Goal: Information Seeking & Learning: Learn about a topic

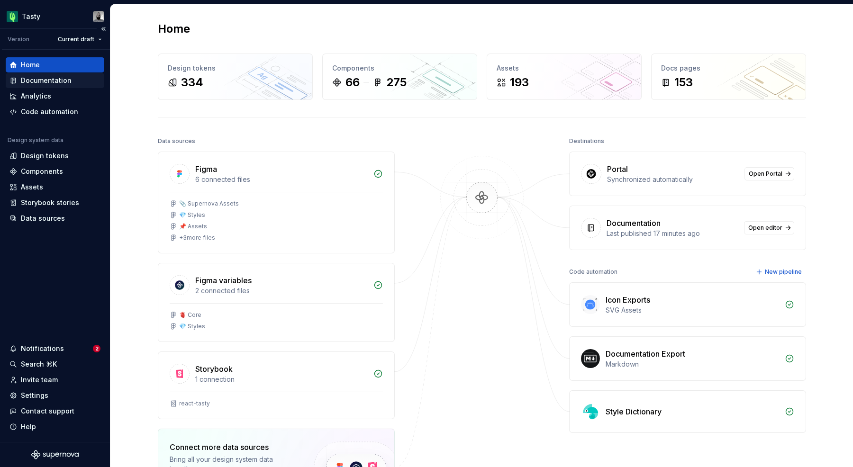
click at [48, 81] on div "Documentation" at bounding box center [46, 80] width 51 height 9
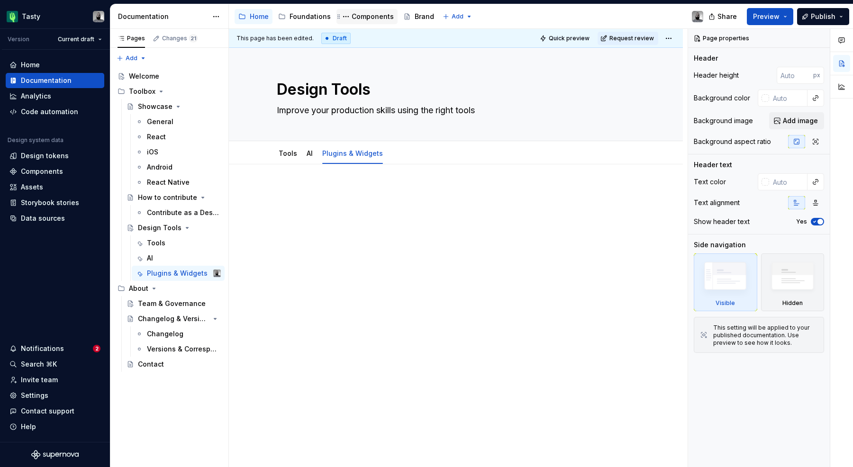
click at [351, 13] on div "Components" at bounding box center [372, 16] width 42 height 9
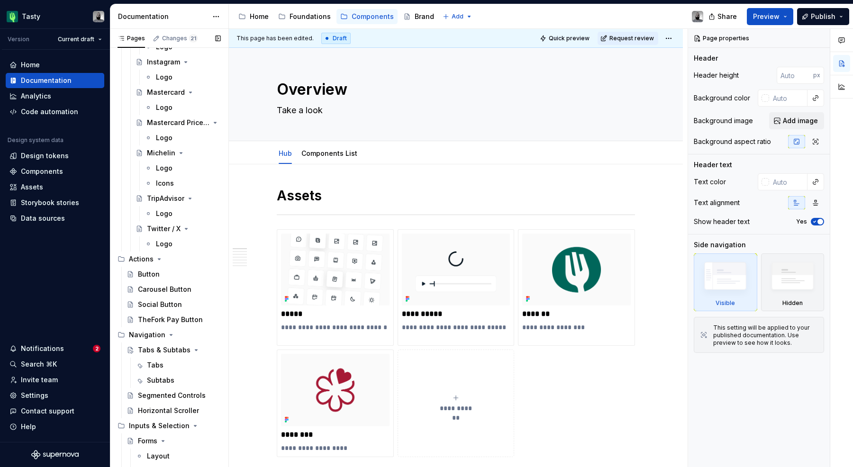
scroll to position [469, 0]
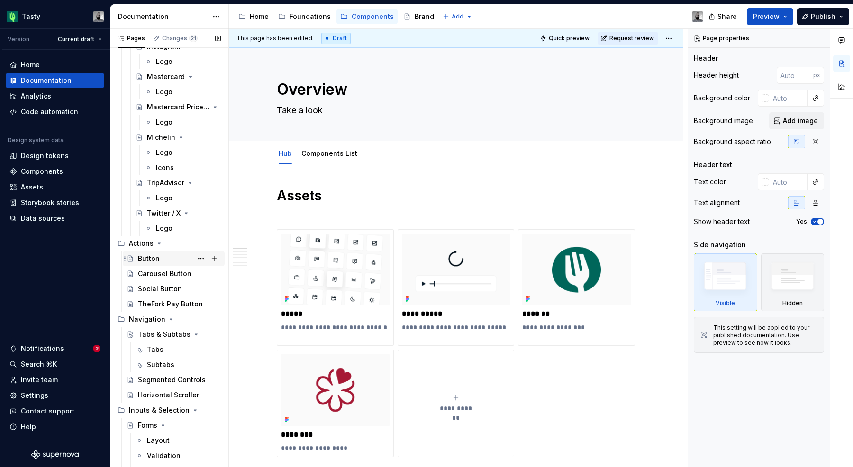
click at [159, 254] on div "Button" at bounding box center [179, 258] width 83 height 13
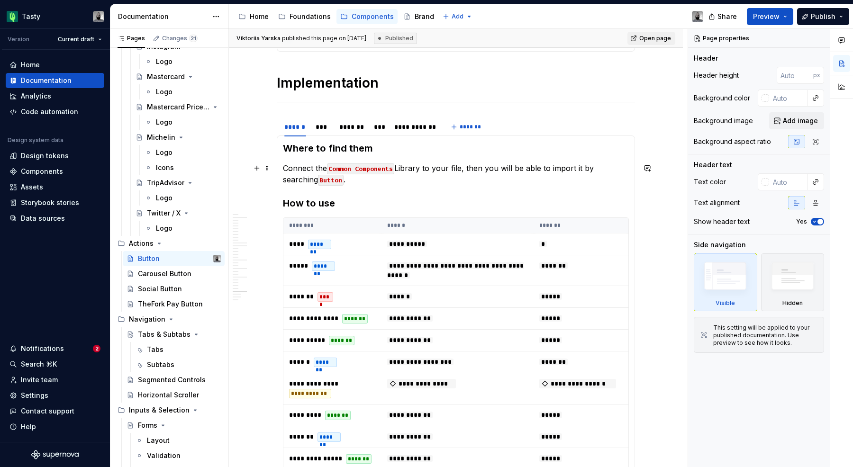
scroll to position [6145, 0]
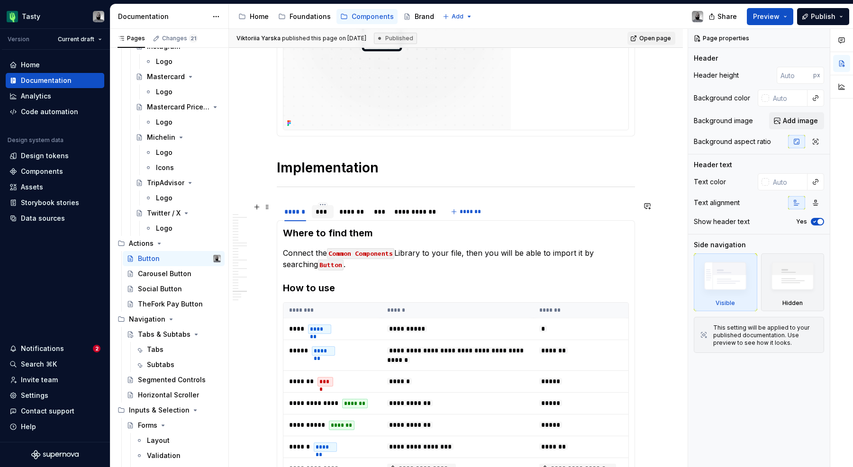
click at [318, 210] on div "***" at bounding box center [322, 211] width 14 height 9
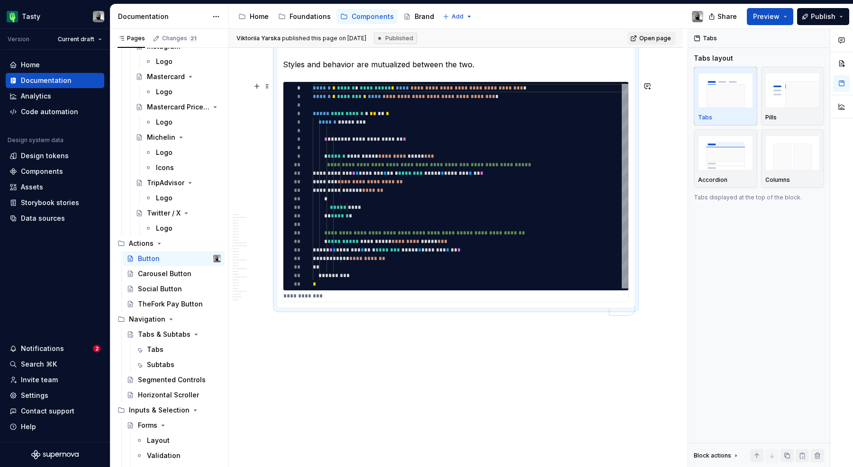
scroll to position [6373, 0]
type textarea "*"
click at [303, 300] on div "**********" at bounding box center [455, 192] width 345 height 220
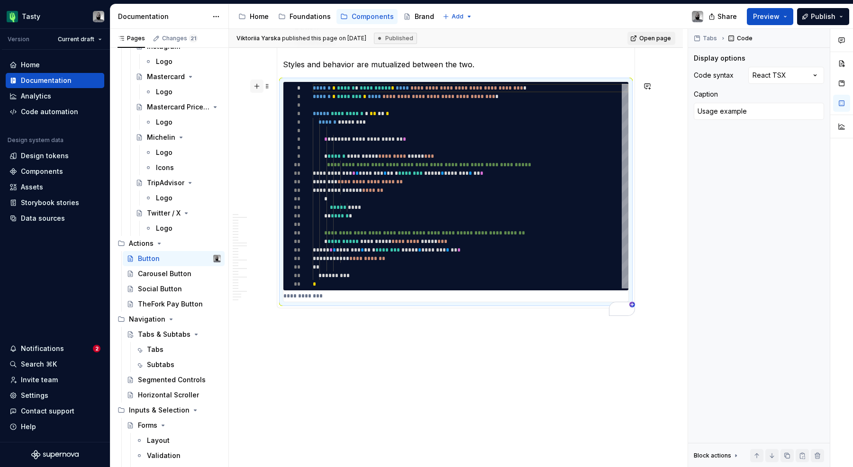
click at [262, 87] on button "button" at bounding box center [256, 86] width 13 height 13
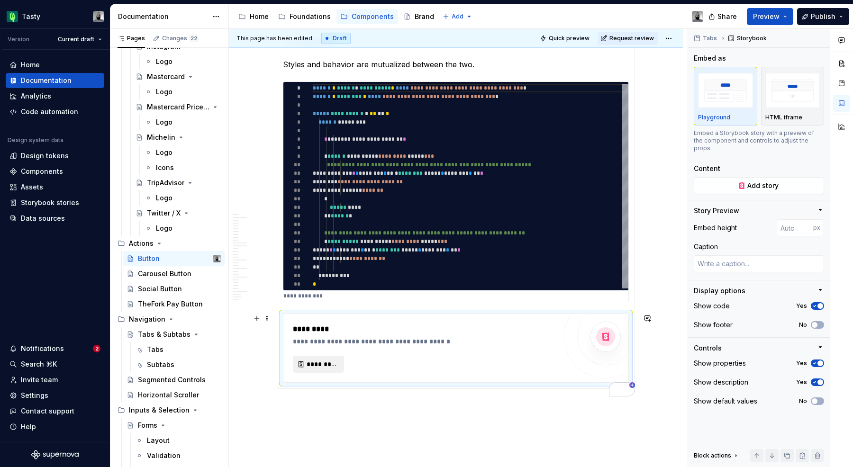
click at [324, 361] on span "*********" at bounding box center [321, 364] width 31 height 9
type textarea "*"
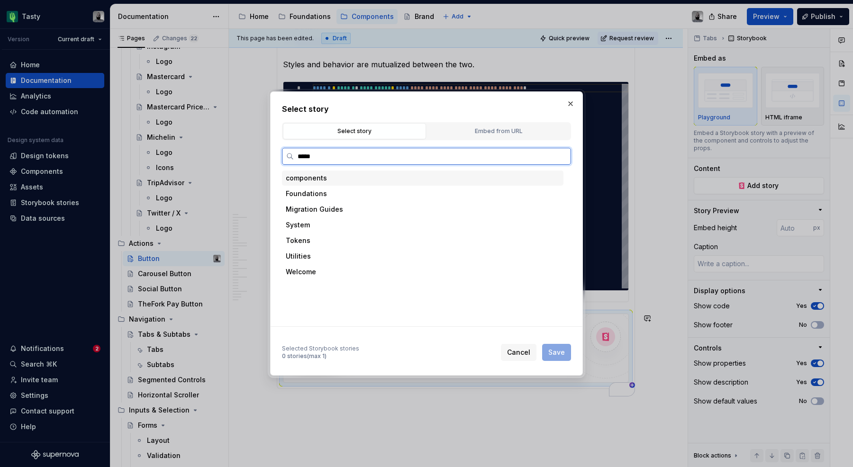
type input "******"
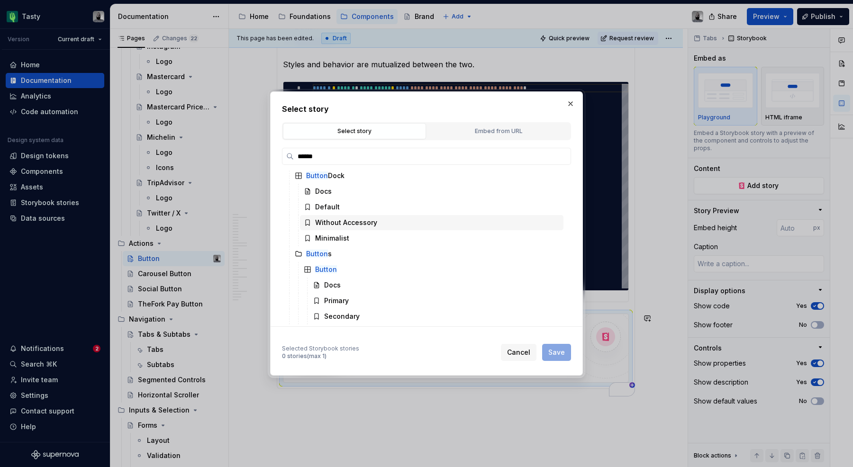
scroll to position [22, 0]
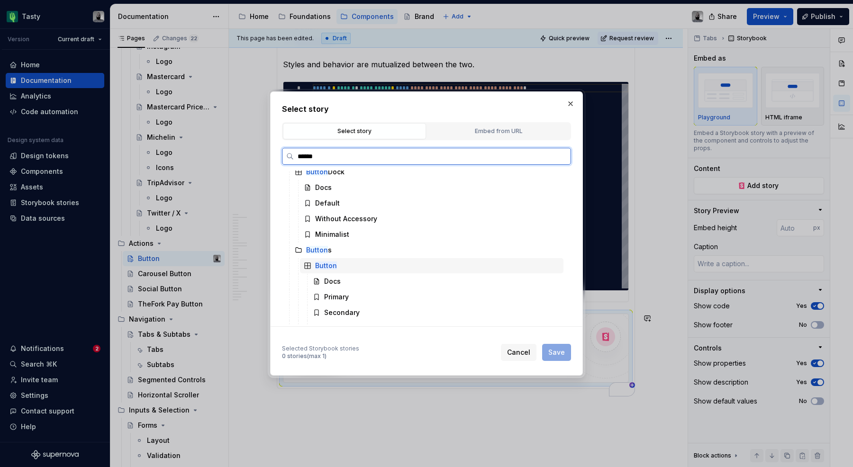
click at [329, 260] on div "Button" at bounding box center [431, 265] width 263 height 15
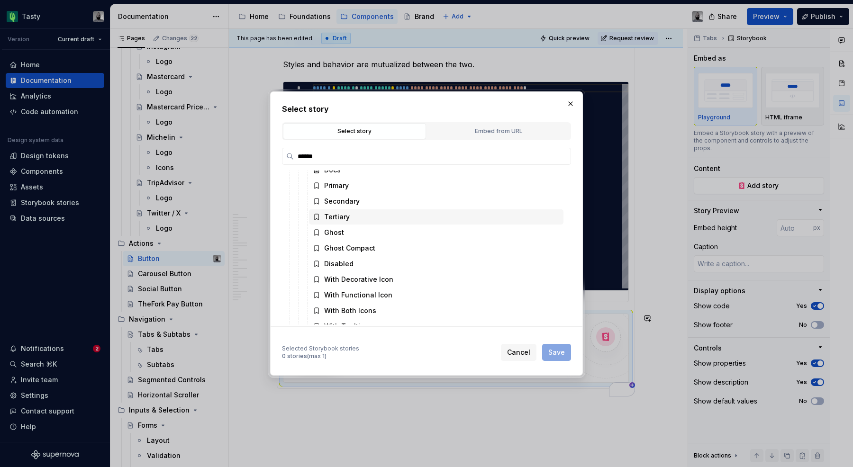
scroll to position [128, 0]
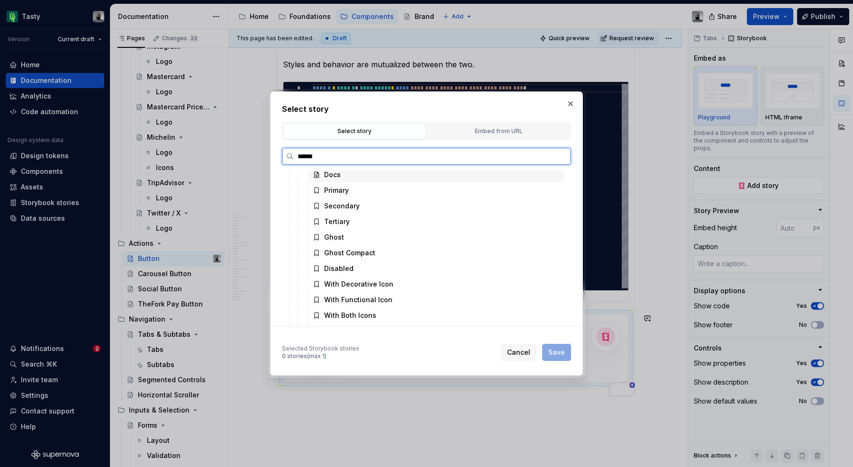
click at [341, 177] on div "Docs" at bounding box center [436, 174] width 254 height 15
click at [345, 177] on div "Docs" at bounding box center [436, 174] width 254 height 15
click at [344, 190] on div "Primary" at bounding box center [336, 190] width 25 height 9
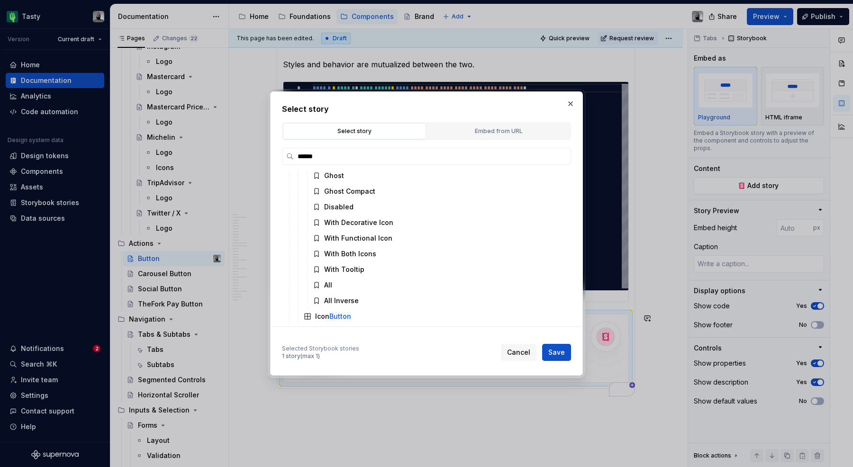
scroll to position [213, 0]
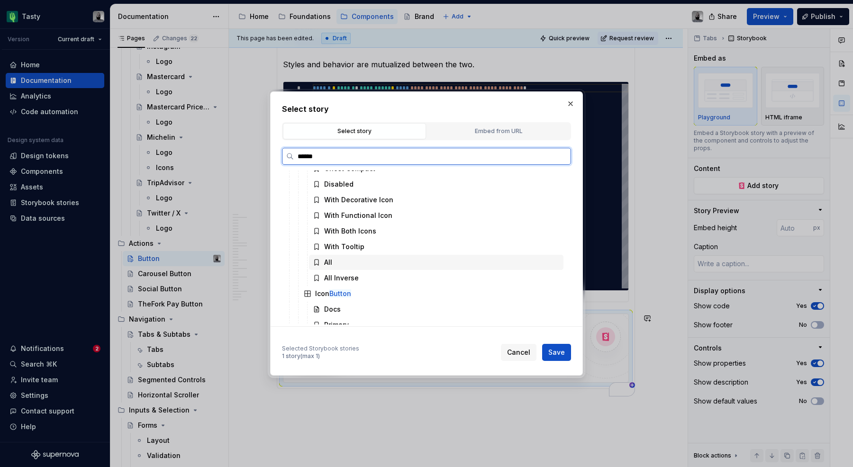
click at [360, 268] on div "All" at bounding box center [436, 262] width 254 height 15
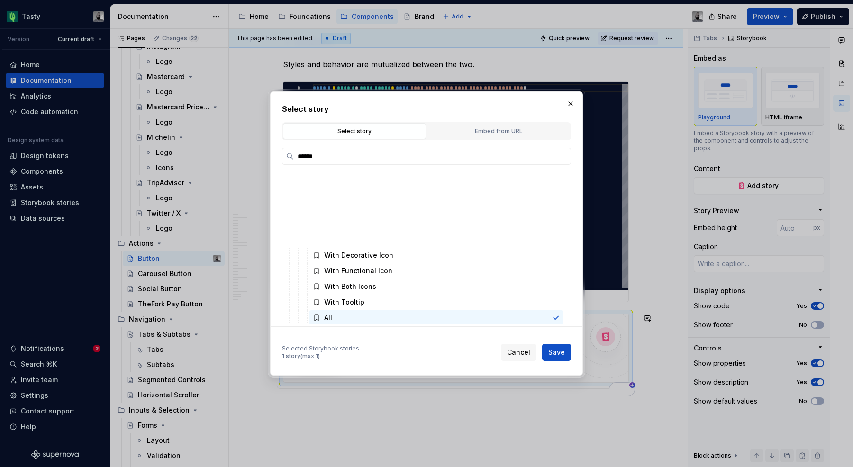
scroll to position [53, 0]
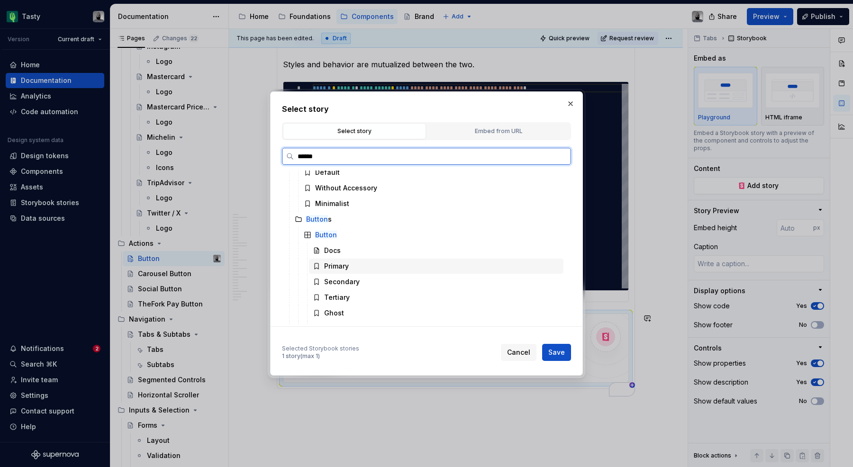
click at [337, 264] on div "Primary" at bounding box center [336, 265] width 25 height 9
click at [554, 351] on span "Save" at bounding box center [556, 352] width 17 height 9
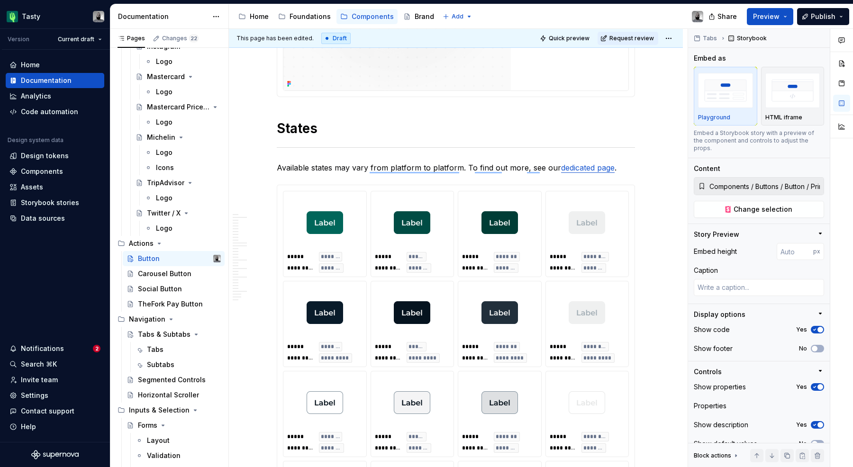
scroll to position [0, 0]
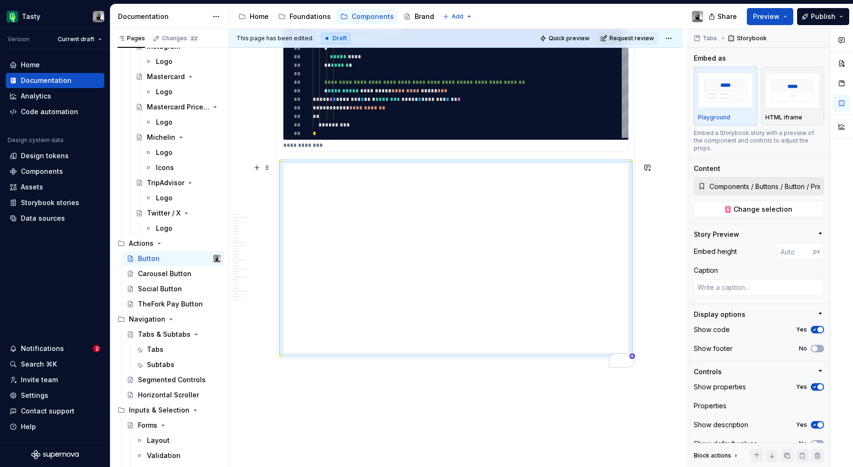
click at [546, 152] on div "**********" at bounding box center [456, 41] width 346 height 221
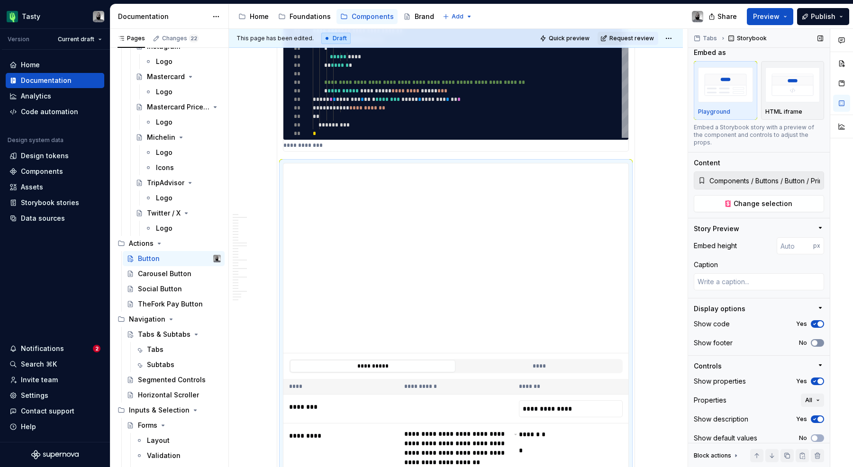
click at [816, 340] on span "button" at bounding box center [814, 343] width 6 height 6
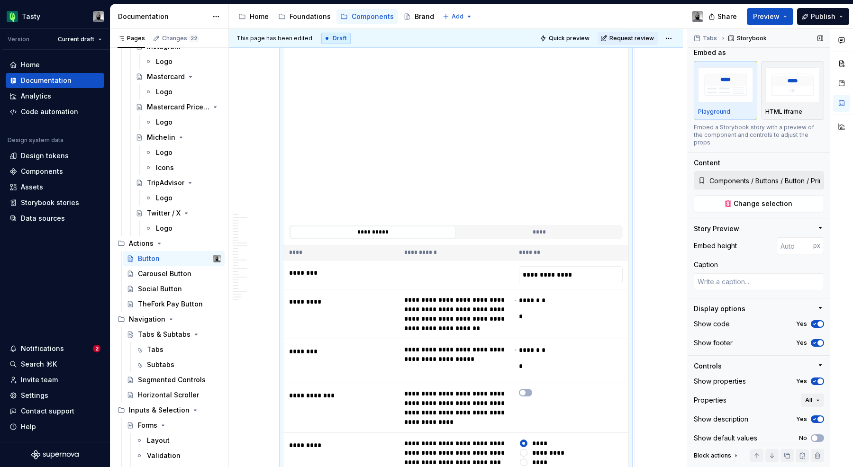
click at [817, 340] on span "button" at bounding box center [820, 343] width 6 height 6
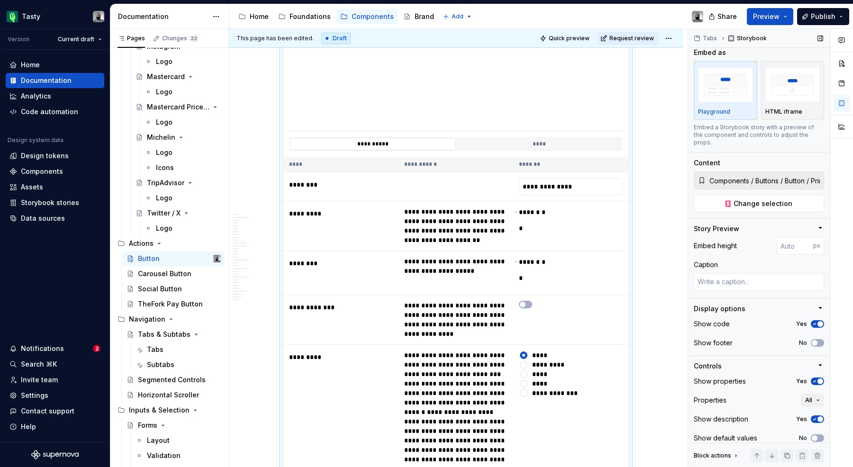
click at [800, 394] on div "Properties All" at bounding box center [758, 400] width 130 height 13
click at [811, 396] on span "All" at bounding box center [808, 400] width 7 height 8
click at [792, 394] on div "Properties All" at bounding box center [758, 400] width 130 height 13
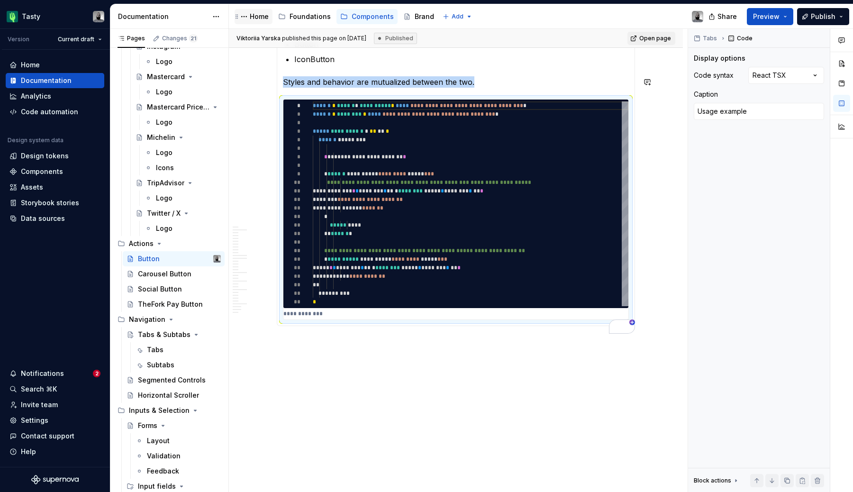
scroll to position [6356, 0]
click at [359, 93] on section-item-column "**********" at bounding box center [456, 168] width 346 height 304
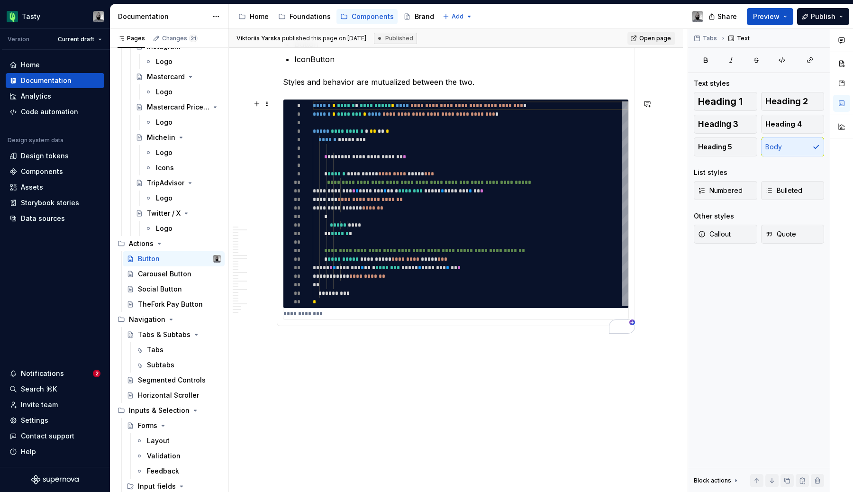
type textarea "*"
type textarea "**********"
click at [359, 114] on div "**********" at bounding box center [470, 203] width 315 height 205
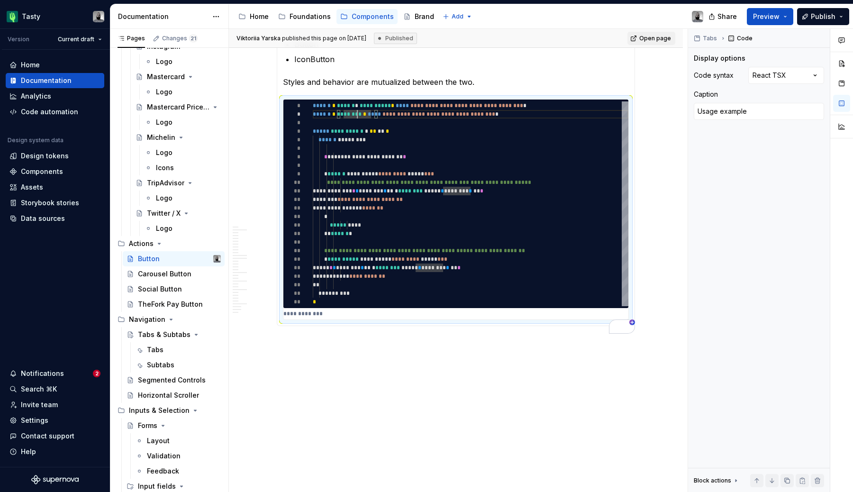
click at [366, 90] on section-item-column "**********" at bounding box center [456, 168] width 346 height 304
click at [368, 101] on div "**********" at bounding box center [470, 203] width 315 height 205
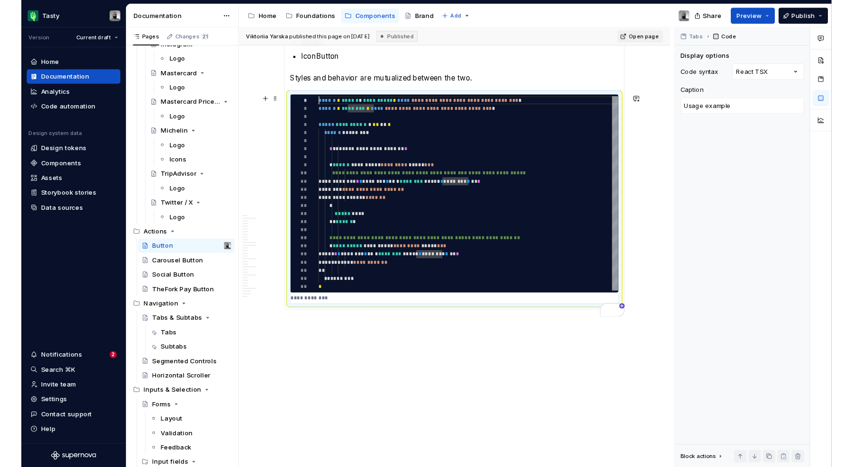
scroll to position [0, 0]
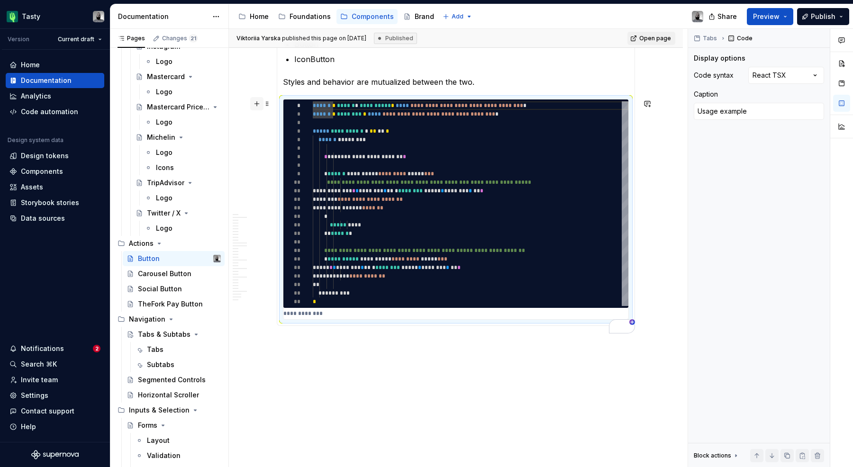
click at [261, 102] on button "button" at bounding box center [256, 103] width 13 height 13
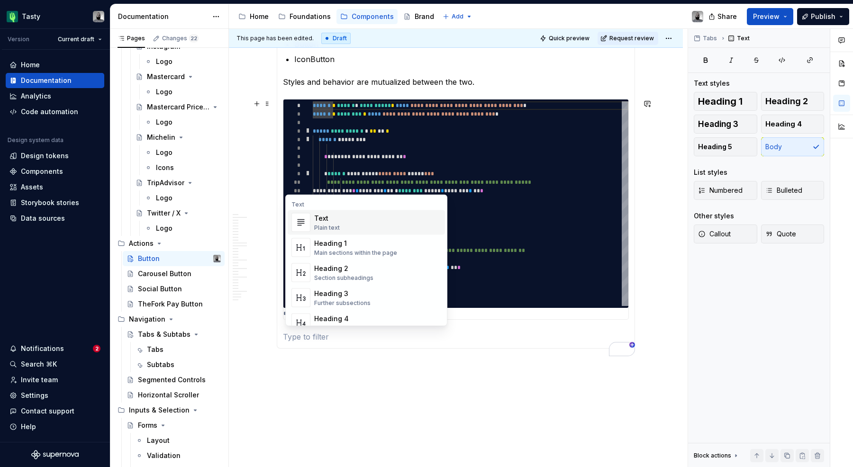
type textarea "*"
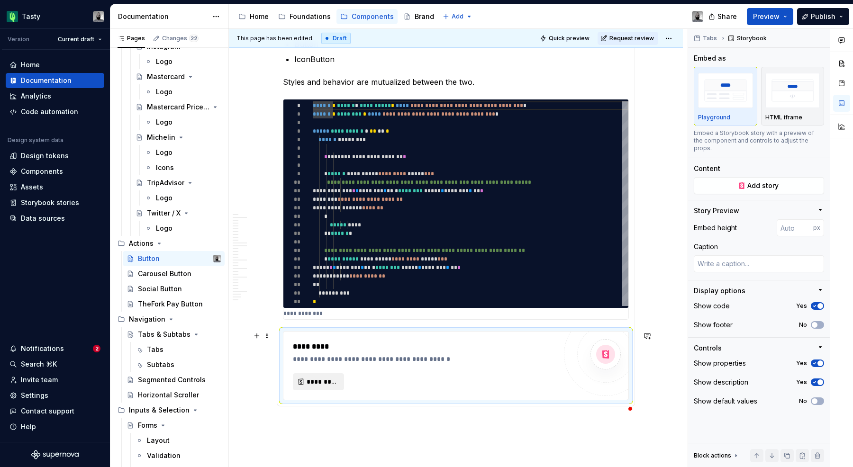
click at [324, 376] on button "*********" at bounding box center [318, 381] width 51 height 17
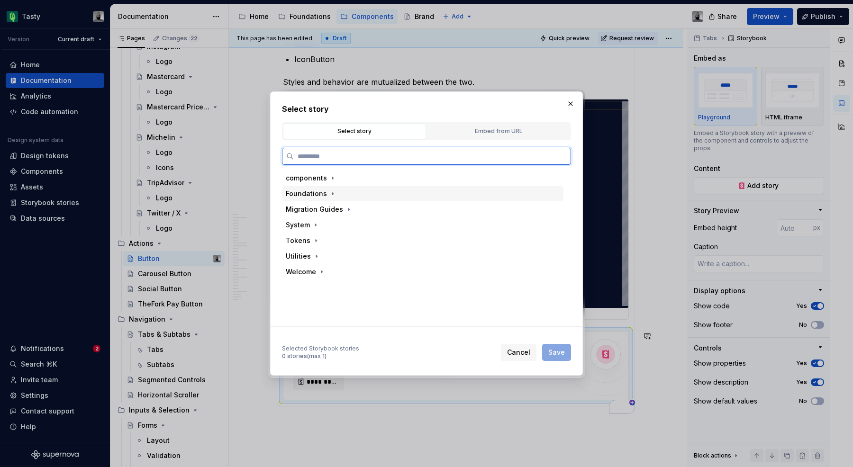
click at [312, 199] on div "Foundations" at bounding box center [422, 193] width 281 height 15
click at [316, 194] on div "Foundations" at bounding box center [306, 193] width 41 height 9
click at [322, 176] on div "components" at bounding box center [306, 177] width 41 height 9
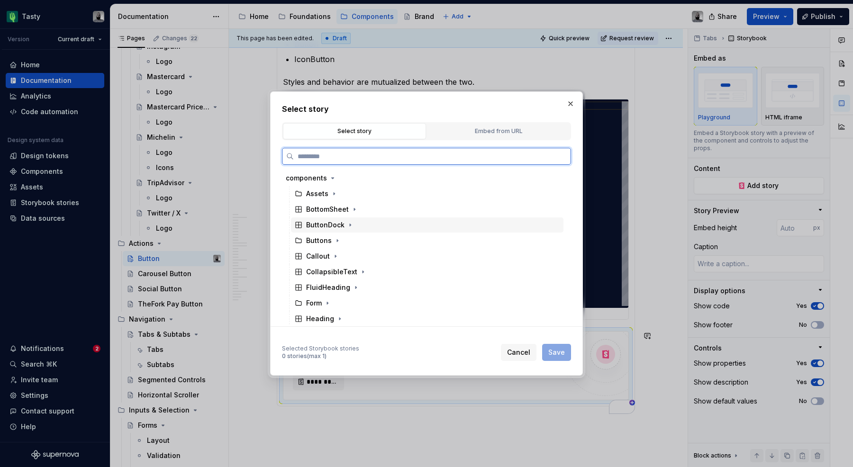
click at [325, 227] on div "ButtonDock" at bounding box center [325, 224] width 38 height 9
click at [325, 228] on div "ButtonDock" at bounding box center [325, 224] width 38 height 9
click at [325, 242] on div "Docs" at bounding box center [323, 240] width 17 height 9
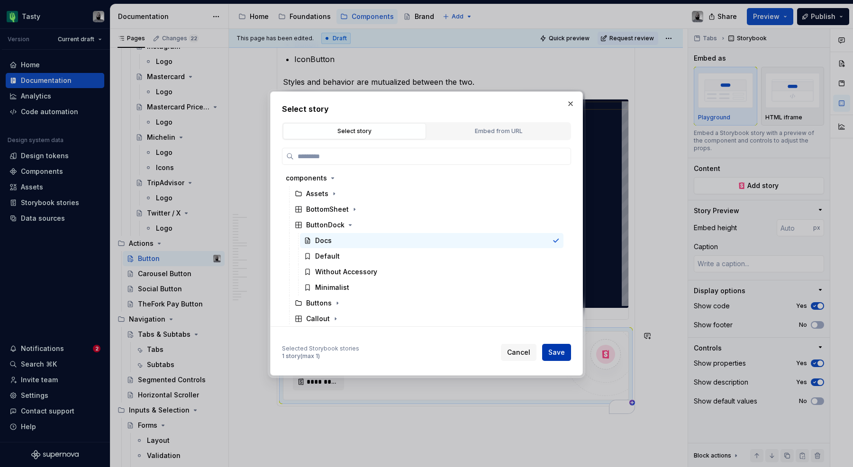
click at [561, 357] on button "Save" at bounding box center [556, 352] width 29 height 17
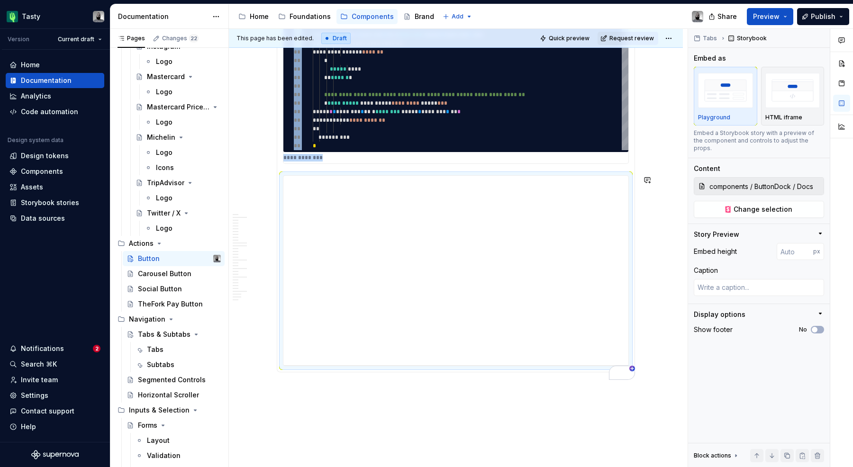
scroll to position [6537, 0]
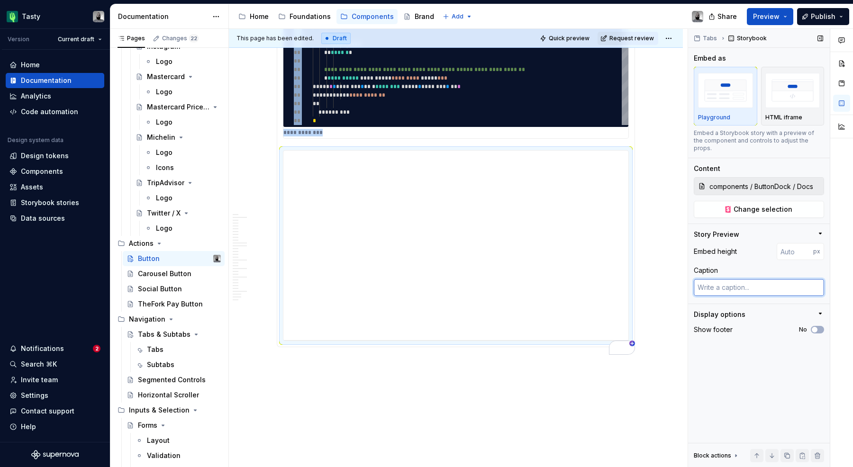
click at [763, 279] on textarea at bounding box center [758, 287] width 130 height 17
click at [815, 327] on span "button" at bounding box center [814, 330] width 6 height 6
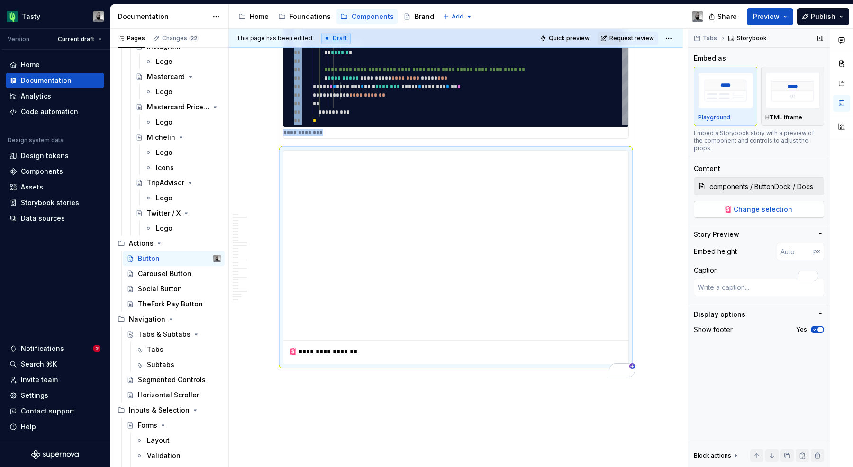
click at [770, 205] on span "Change selection" at bounding box center [762, 209] width 59 height 9
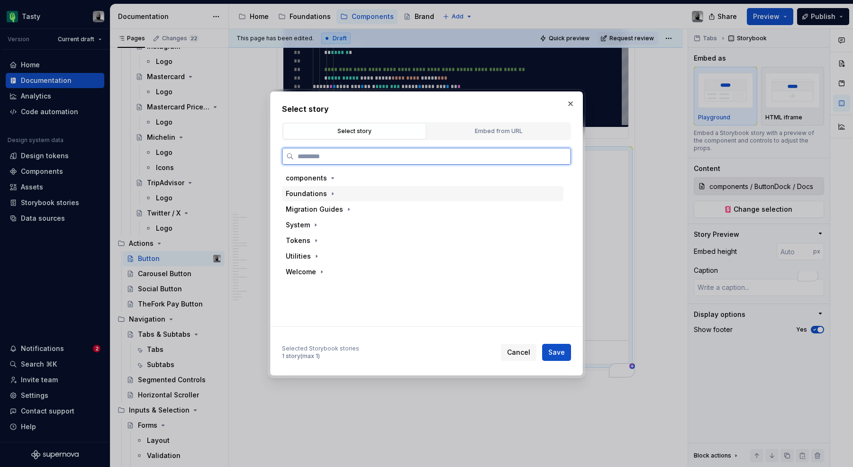
click at [311, 197] on div "Foundations" at bounding box center [306, 193] width 41 height 9
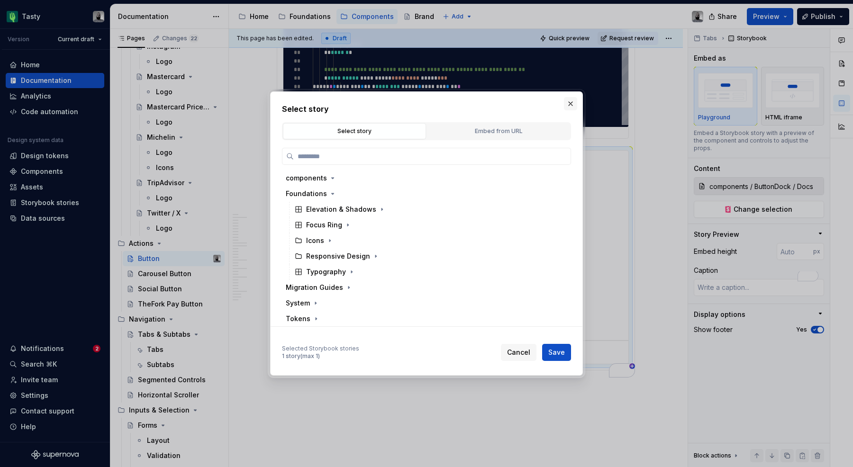
click at [570, 100] on button "button" at bounding box center [570, 103] width 13 height 13
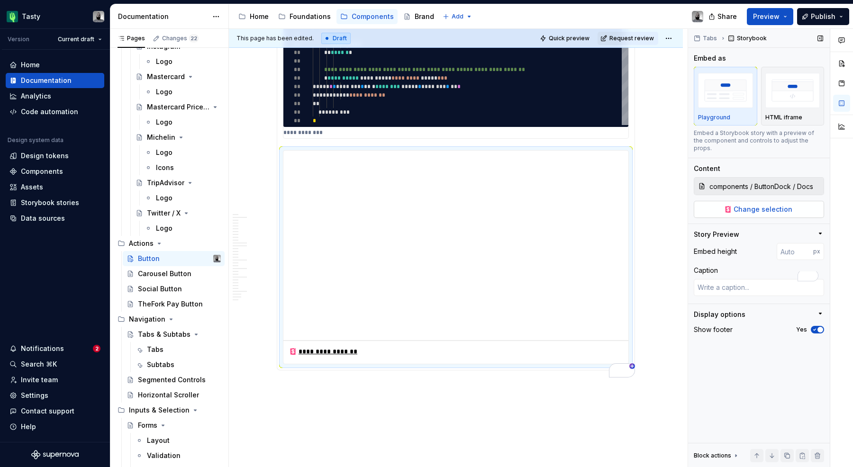
click at [751, 205] on span "Change selection" at bounding box center [762, 209] width 59 height 9
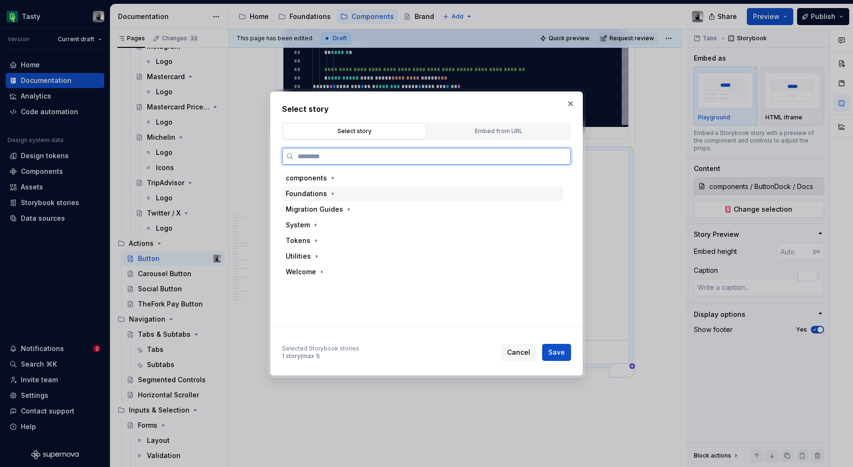
click at [320, 186] on div "Foundations" at bounding box center [422, 193] width 281 height 15
click at [320, 183] on div "components" at bounding box center [422, 178] width 281 height 15
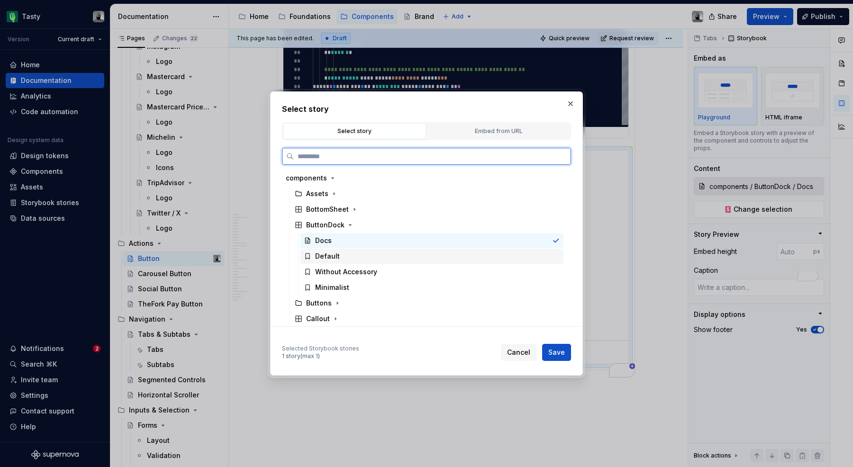
click at [328, 258] on div "Default" at bounding box center [327, 256] width 25 height 9
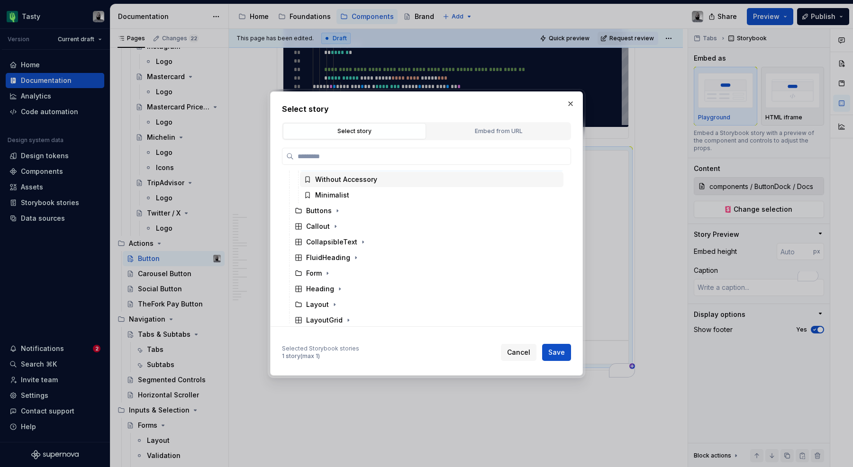
scroll to position [102, 0]
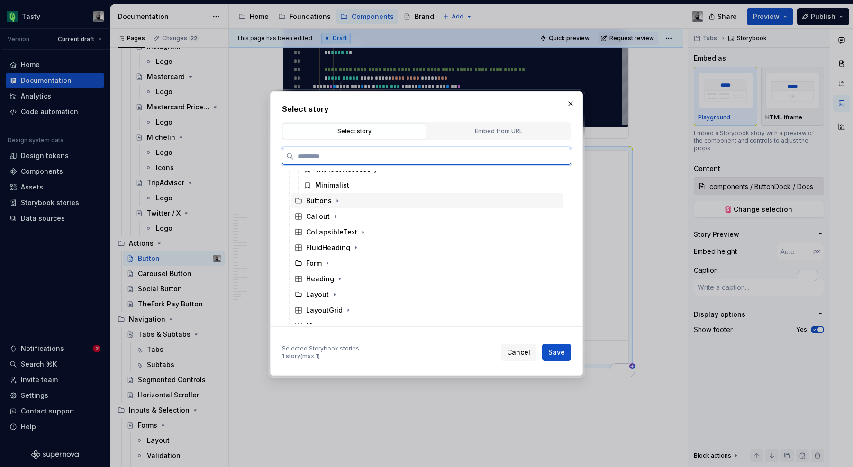
click at [313, 201] on div "Buttons" at bounding box center [319, 200] width 26 height 9
click at [331, 221] on div "Button" at bounding box center [326, 216] width 22 height 9
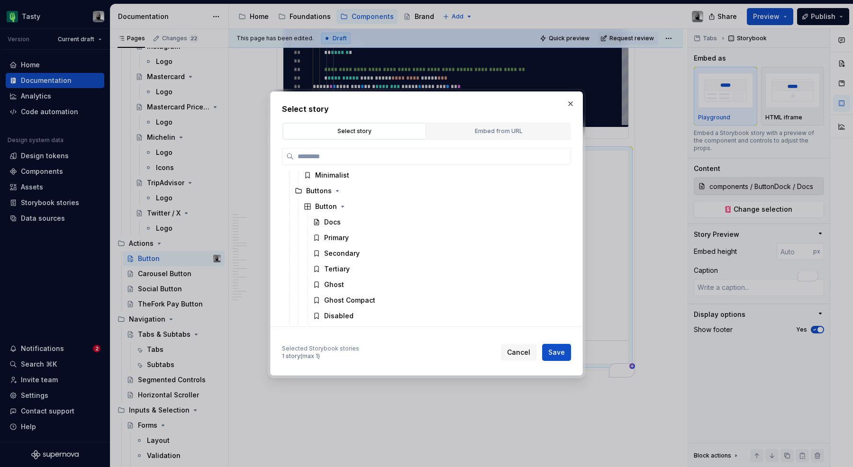
scroll to position [100, 0]
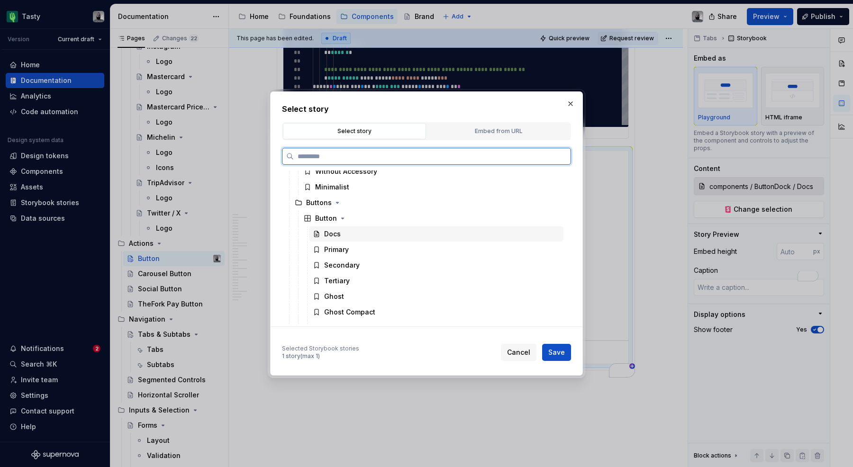
click at [341, 238] on div "Docs" at bounding box center [436, 233] width 254 height 15
click at [343, 247] on div "Primary" at bounding box center [336, 249] width 25 height 9
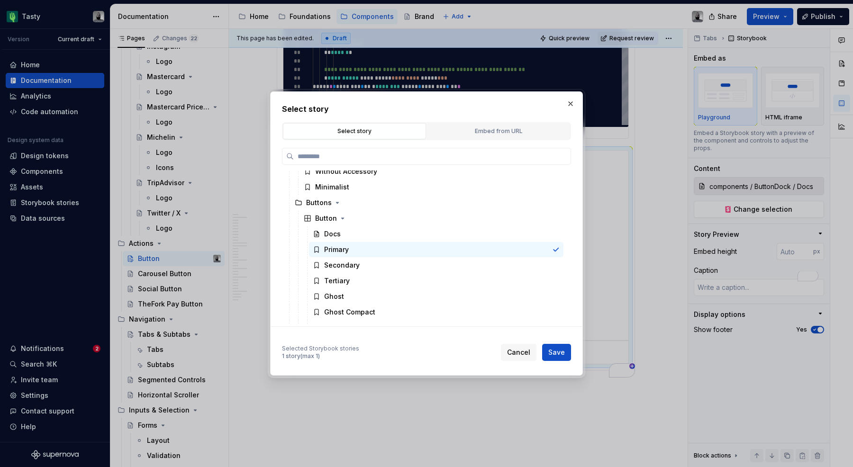
click at [553, 342] on div "Selected Storybook stories 1 story (max 1) Cancel Save" at bounding box center [426, 350] width 289 height 21
click at [551, 349] on span "Save" at bounding box center [556, 352] width 17 height 9
type textarea "*"
type input "Components / Buttons / Button / Primary"
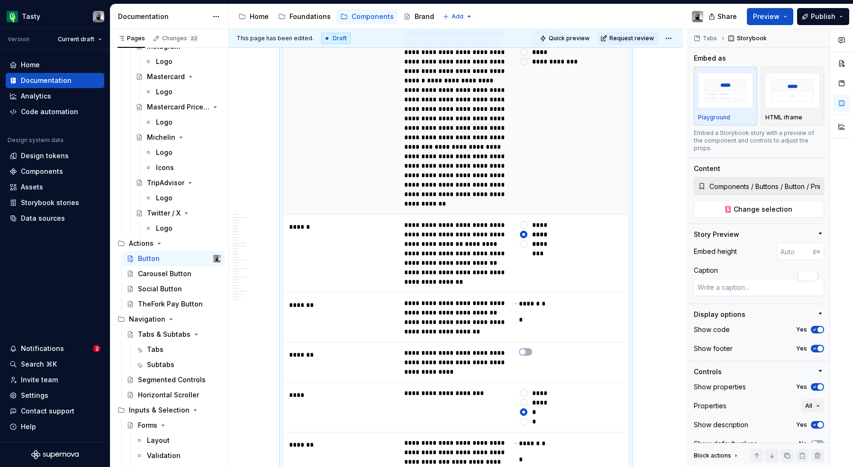
scroll to position [7189, 0]
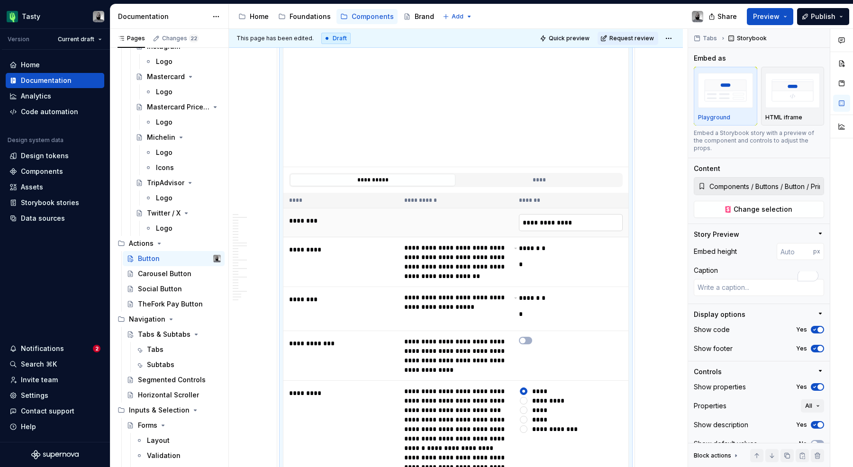
click at [548, 227] on input "**********" at bounding box center [571, 222] width 104 height 17
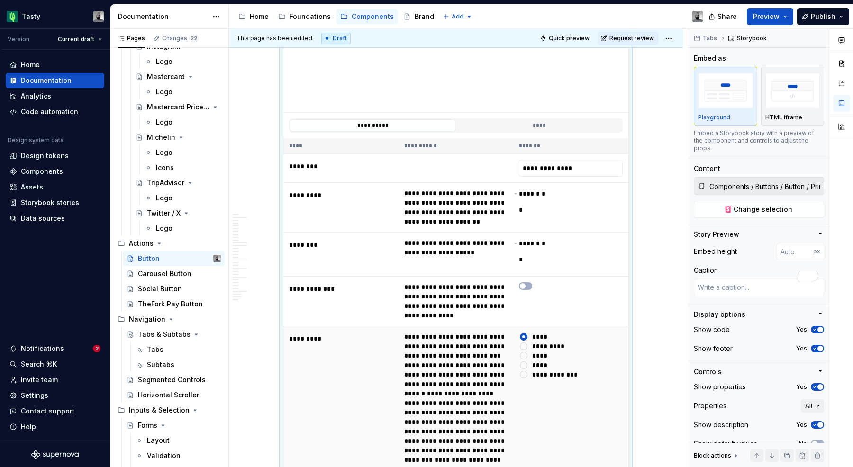
click at [537, 351] on div "********" at bounding box center [543, 355] width 22 height 9
click at [527, 352] on button "********" at bounding box center [524, 356] width 8 height 8
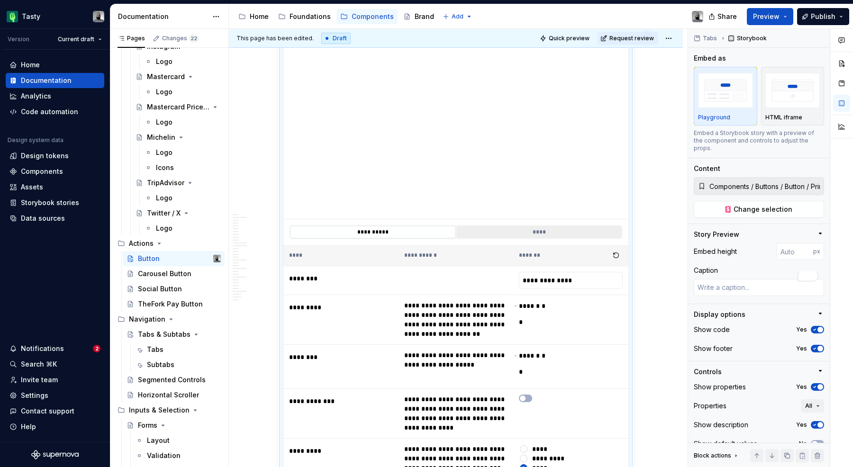
click at [528, 234] on button "****" at bounding box center [538, 232] width 165 height 12
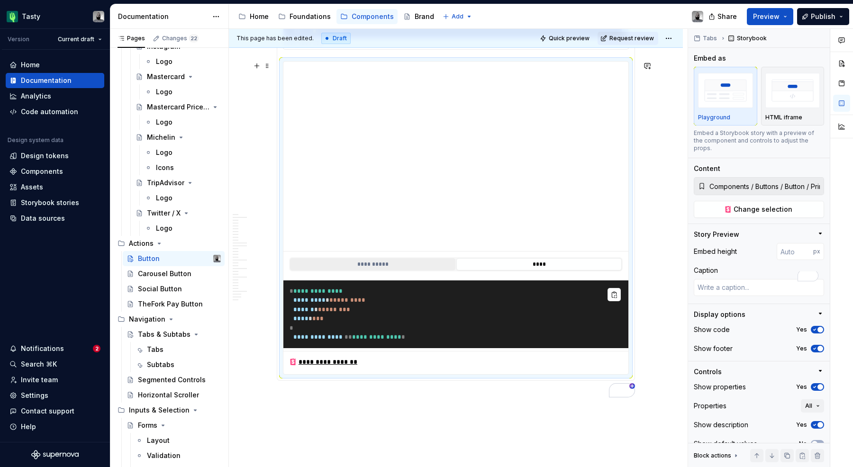
click at [416, 260] on button "**********" at bounding box center [372, 264] width 165 height 12
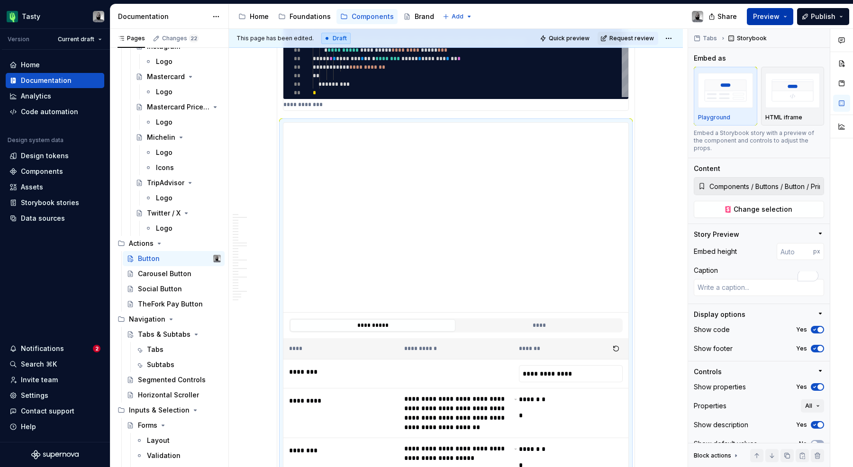
click at [773, 9] on button "Preview" at bounding box center [770, 16] width 46 height 17
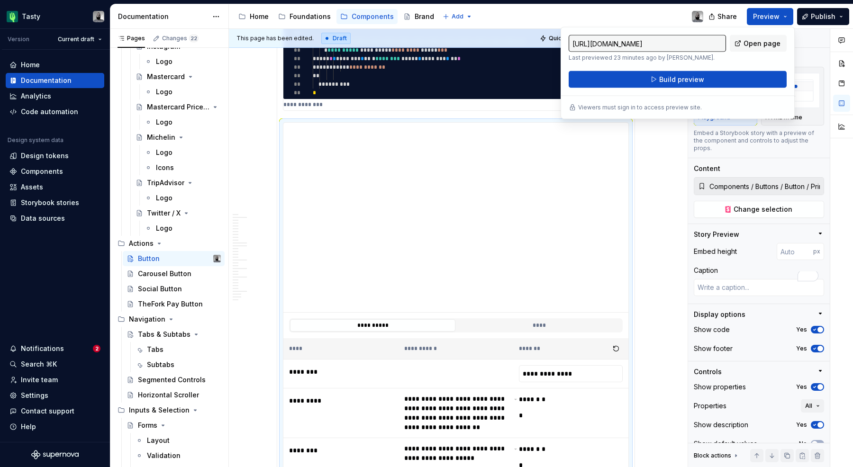
click at [566, 1] on div "Tasty Version Current draft Home Documentation Analytics Code automation Design…" at bounding box center [426, 233] width 853 height 467
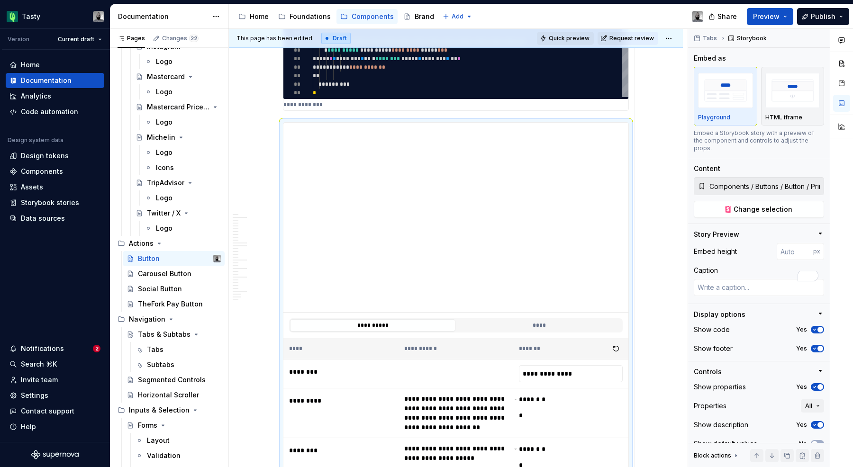
click at [587, 38] on span "Quick preview" at bounding box center [569, 39] width 41 height 8
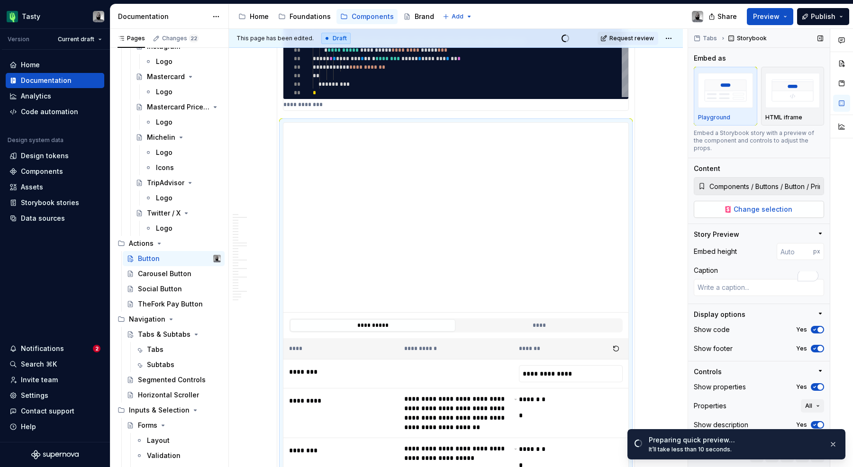
click at [734, 201] on button "Change selection" at bounding box center [758, 209] width 130 height 17
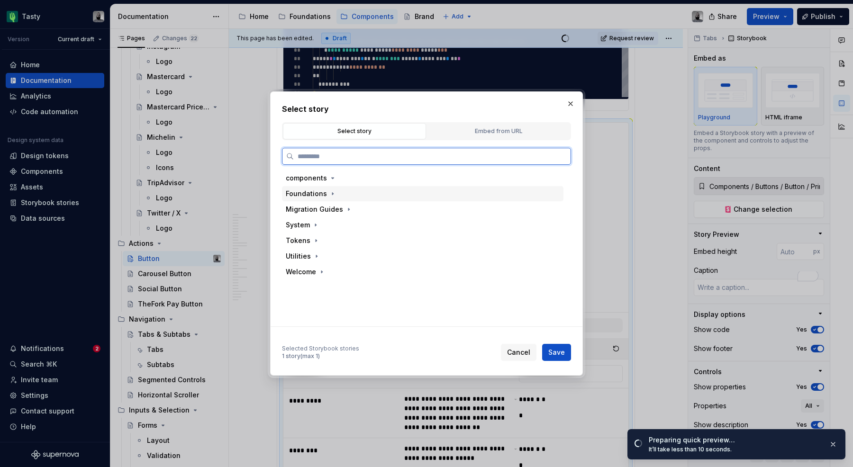
click at [334, 201] on div "Foundations" at bounding box center [422, 193] width 281 height 15
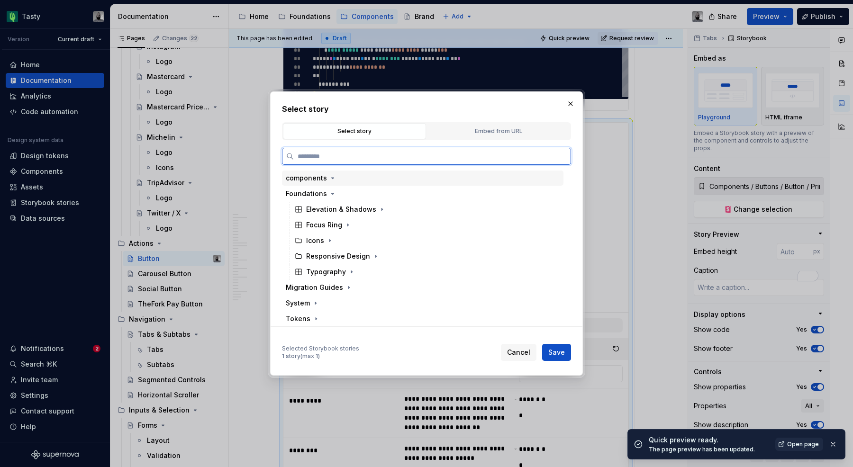
click at [318, 181] on div "components" at bounding box center [306, 177] width 41 height 9
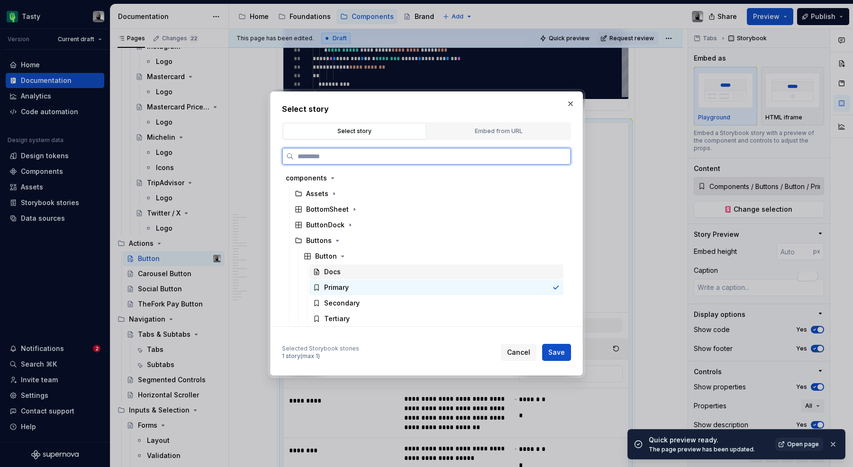
click at [346, 268] on div "Docs" at bounding box center [436, 271] width 254 height 15
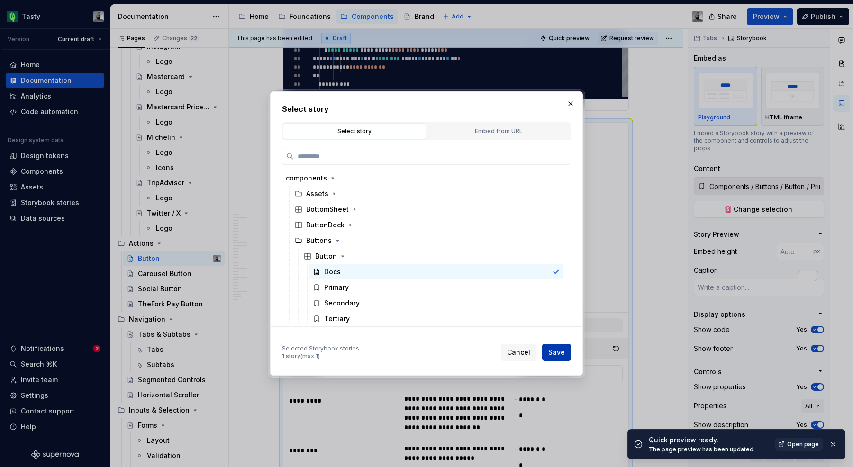
click at [553, 344] on button "Save" at bounding box center [556, 352] width 29 height 17
type textarea "*"
type input "Components / Buttons / Button / Docs"
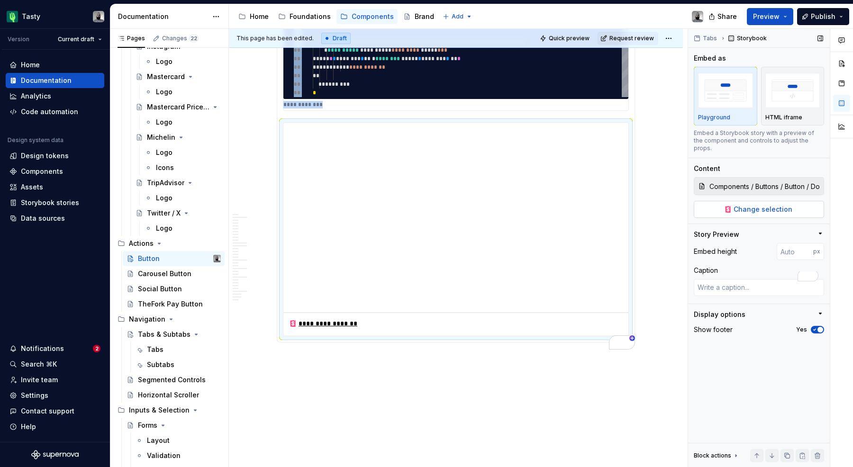
click at [748, 205] on span "Change selection" at bounding box center [762, 209] width 59 height 9
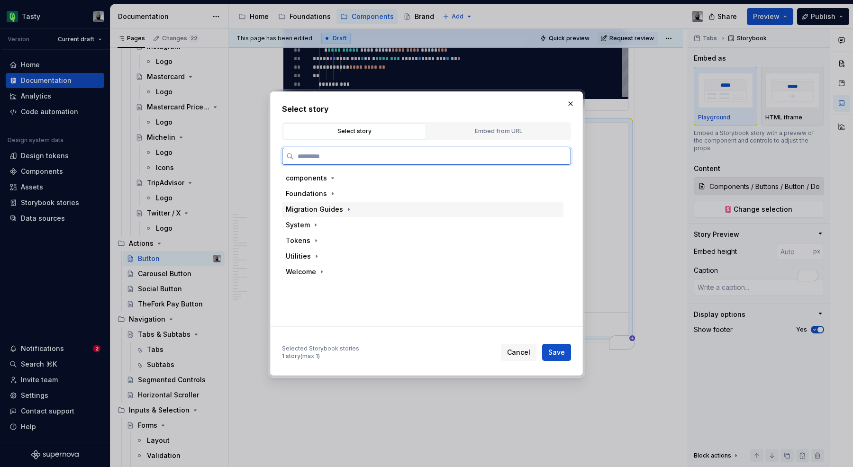
type textarea "*"
click at [318, 176] on div "components" at bounding box center [306, 177] width 41 height 9
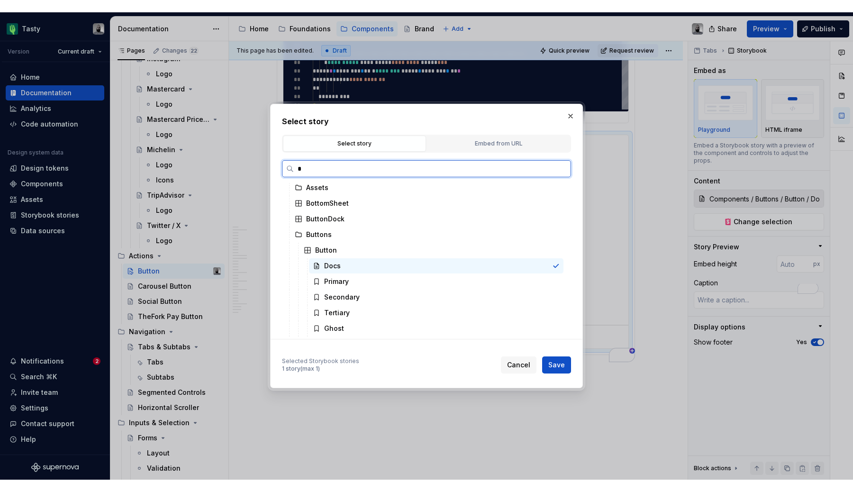
scroll to position [0, 0]
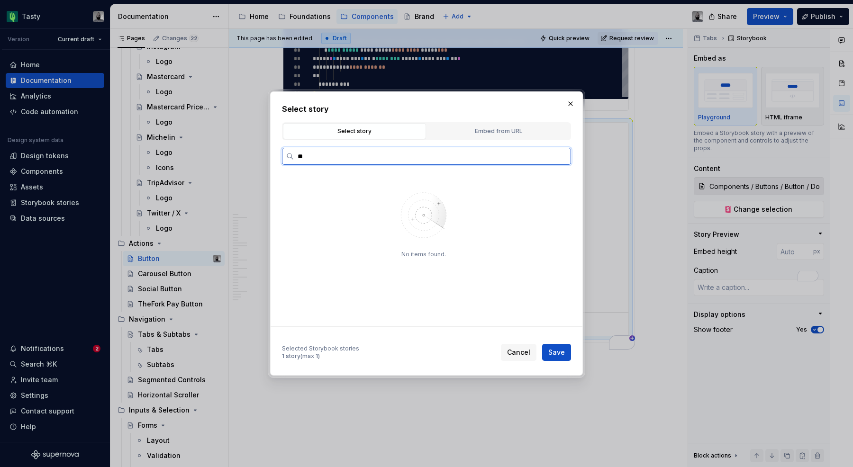
type input "***"
type input "*"
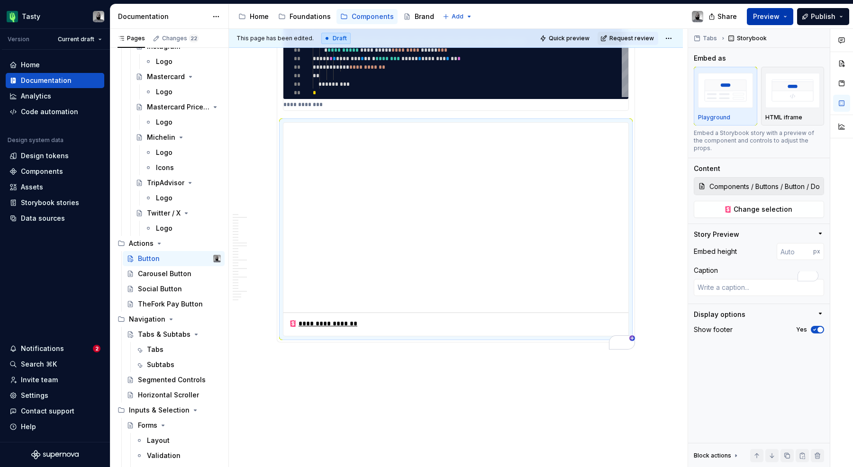
click at [791, 18] on button "Preview" at bounding box center [770, 16] width 46 height 17
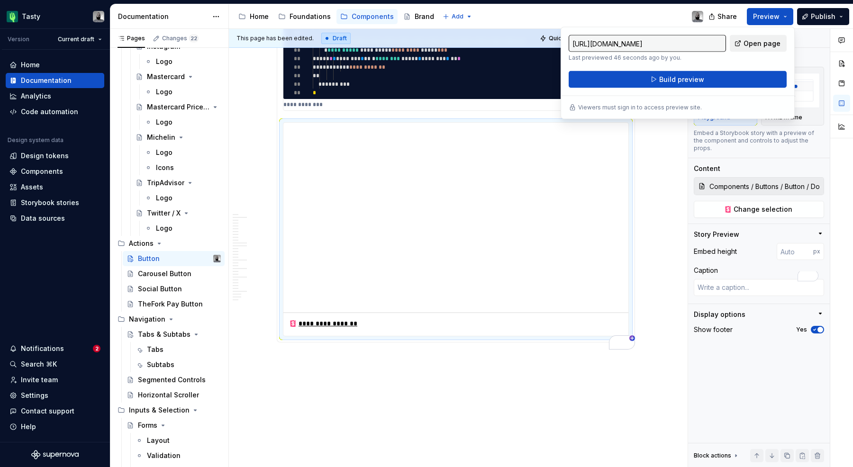
click at [752, 45] on span "Open page" at bounding box center [761, 43] width 37 height 9
click at [500, 45] on div "This page has been edited. Draft Quick preview Request review" at bounding box center [456, 38] width 454 height 19
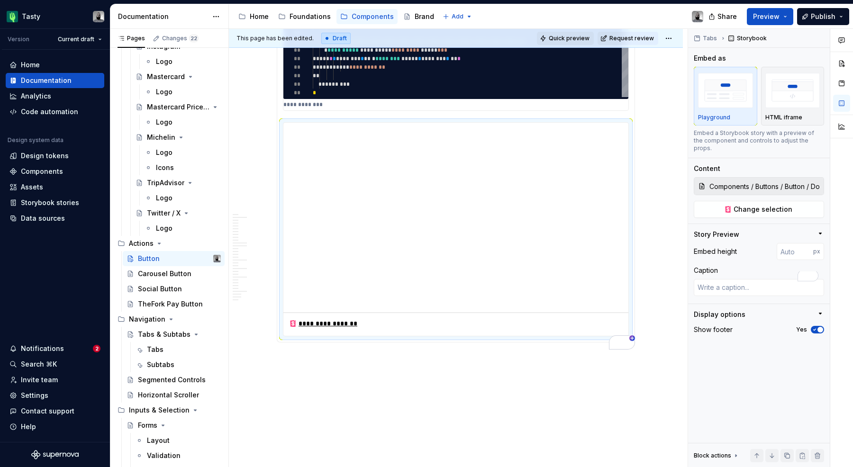
click at [585, 45] on button "Quick preview" at bounding box center [565, 38] width 57 height 13
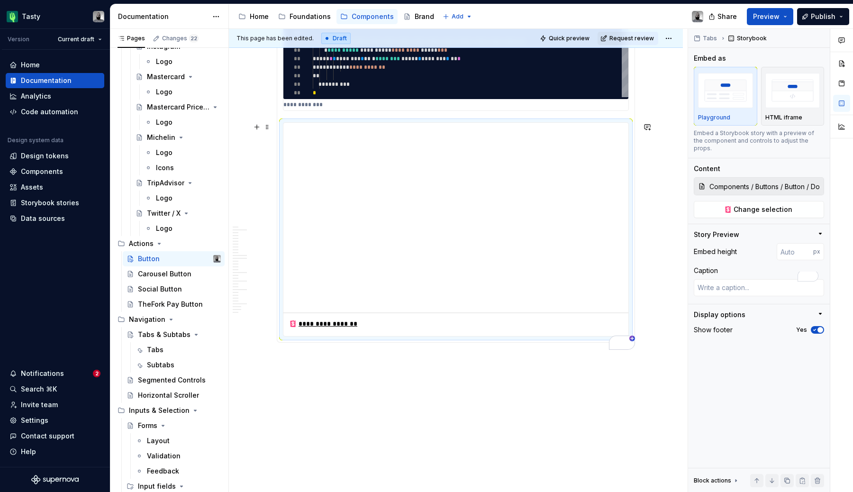
click at [298, 122] on div "**********" at bounding box center [456, 229] width 346 height 214
type textarea "*"
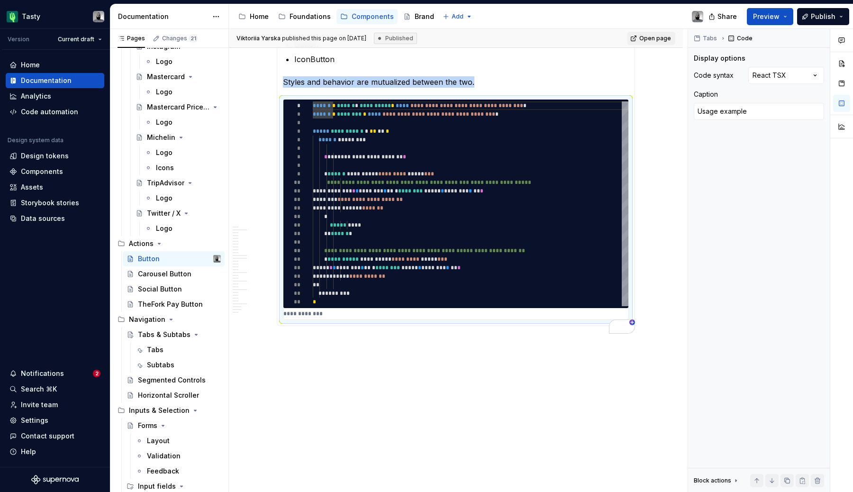
scroll to position [6356, 0]
